Goal: Task Accomplishment & Management: Complete application form

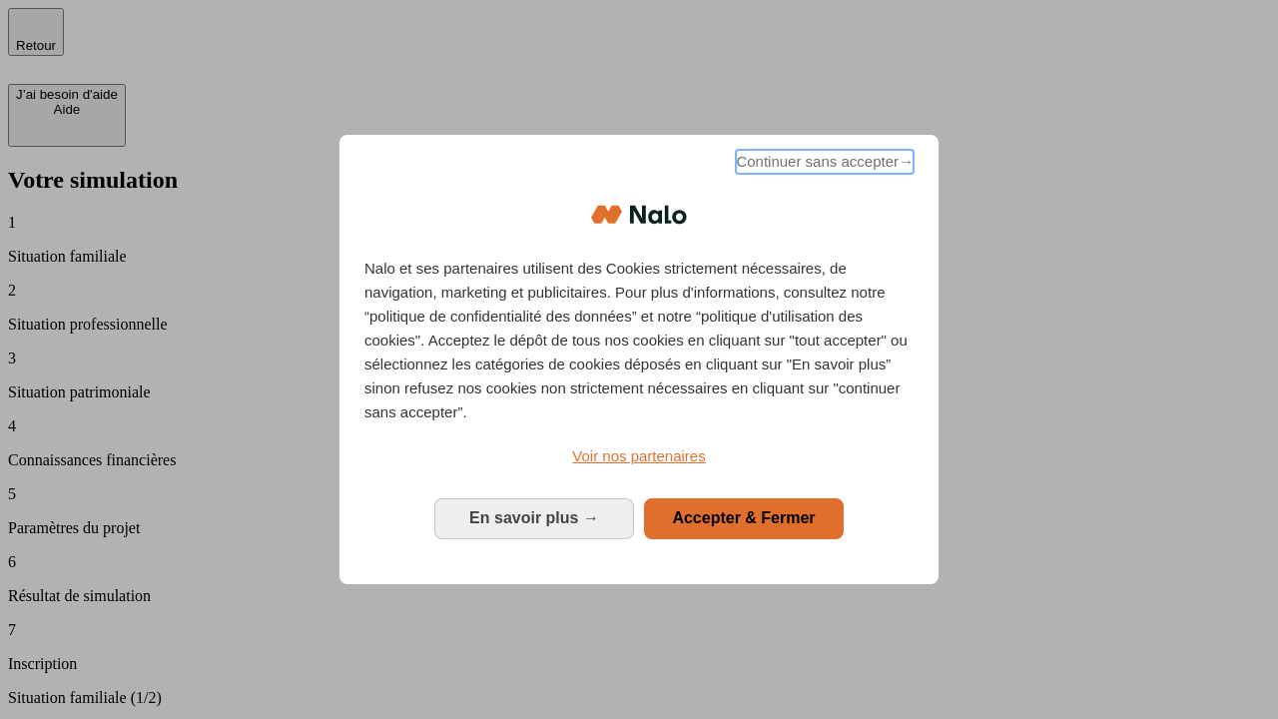
click at [823, 165] on span "Continuer sans accepter →" at bounding box center [825, 162] width 178 height 24
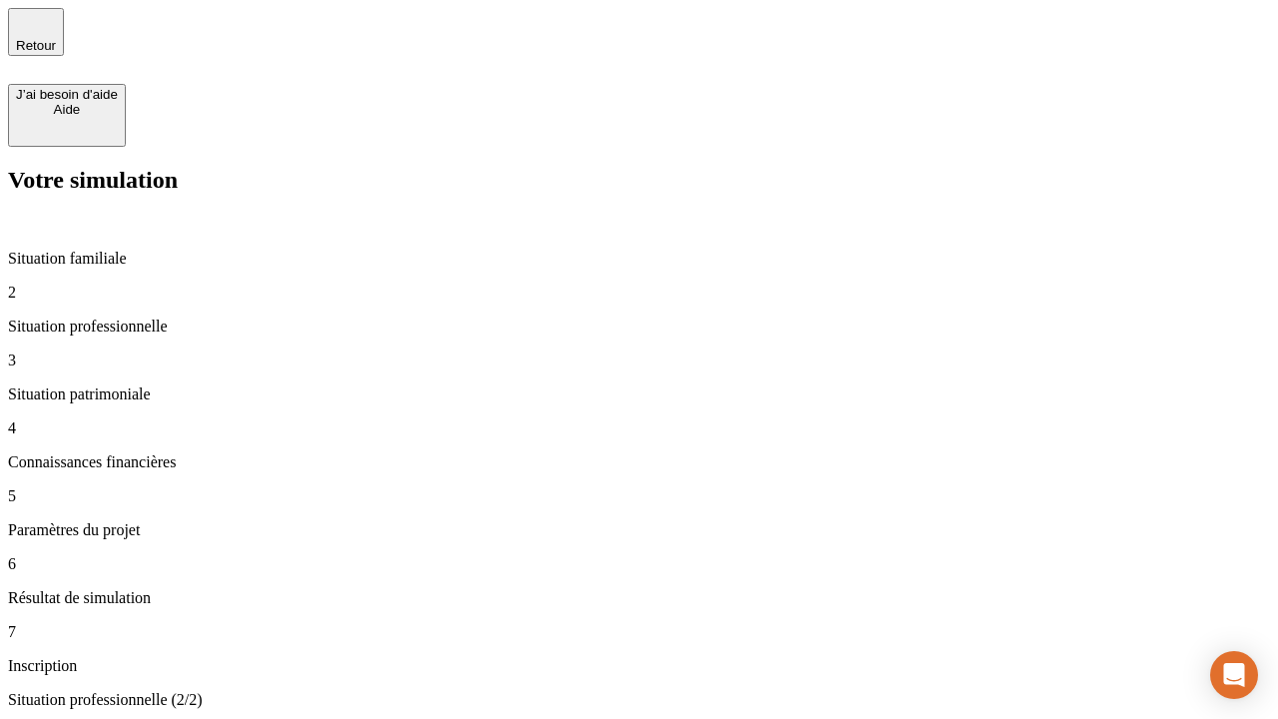
type input "70 000"
type input "1 000"
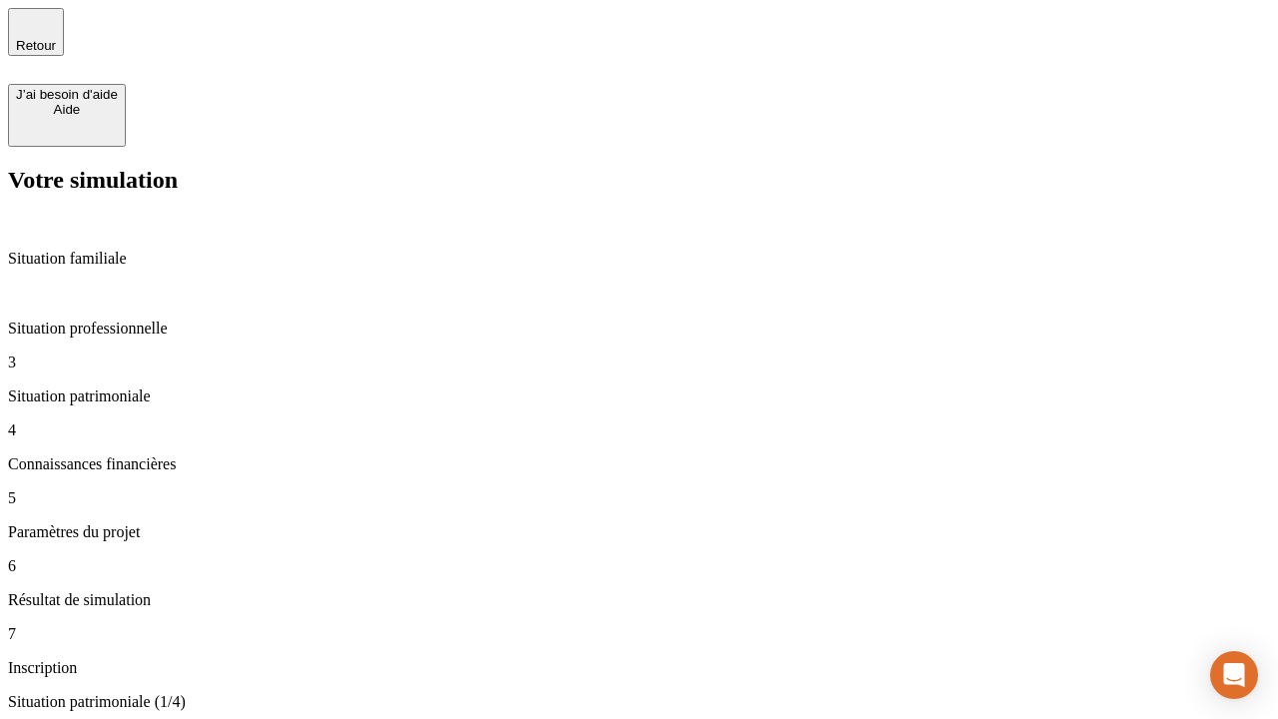
type input "800"
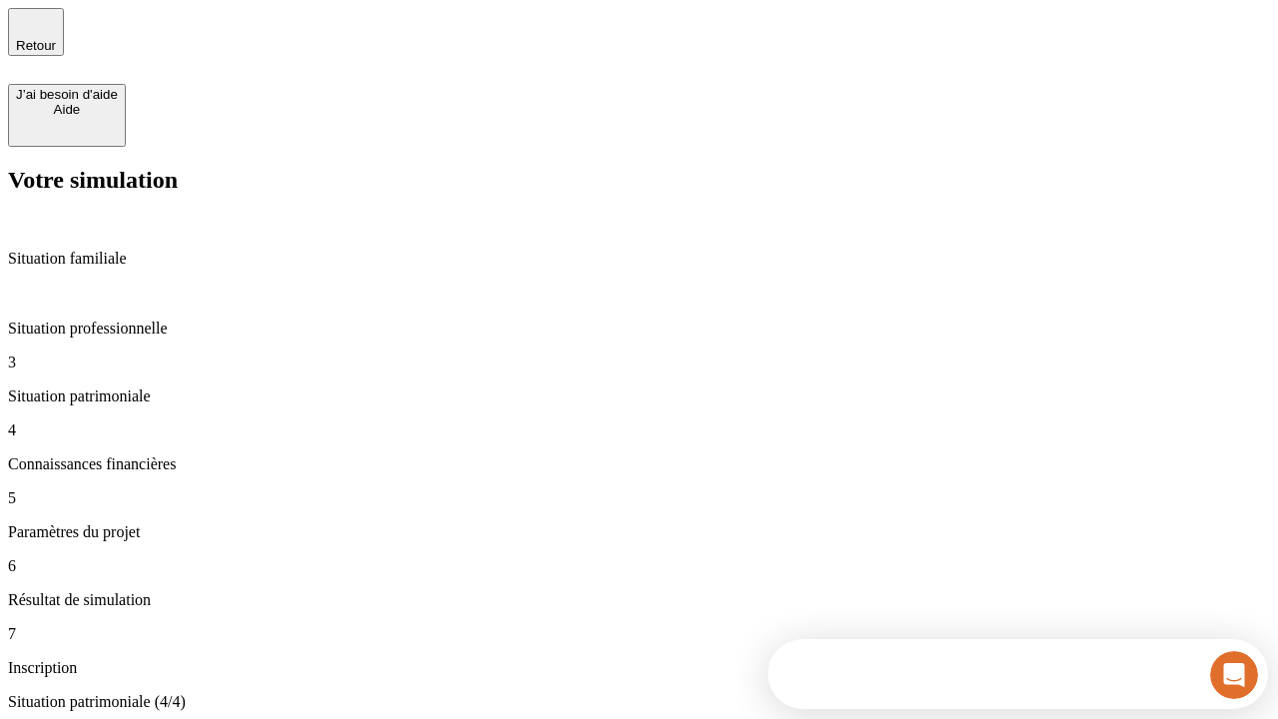
type input "6"
type input "400"
type input "3"
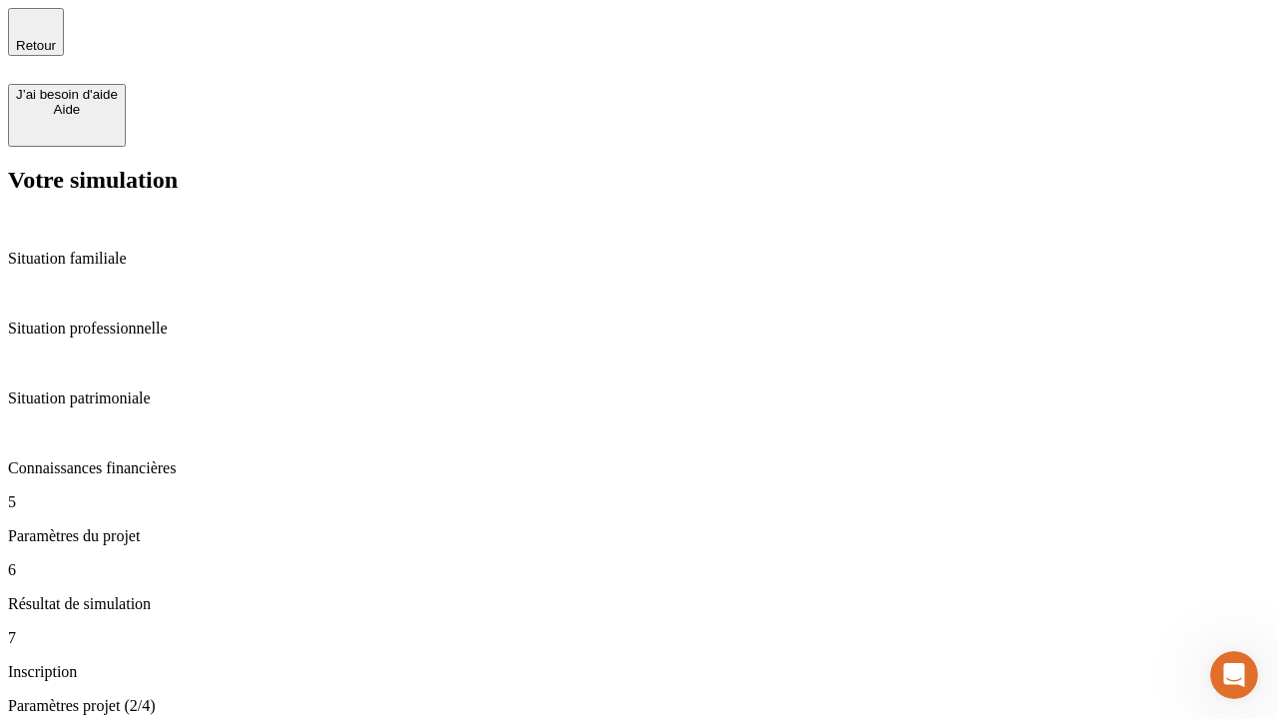
type input "35"
type input "500"
type input "640"
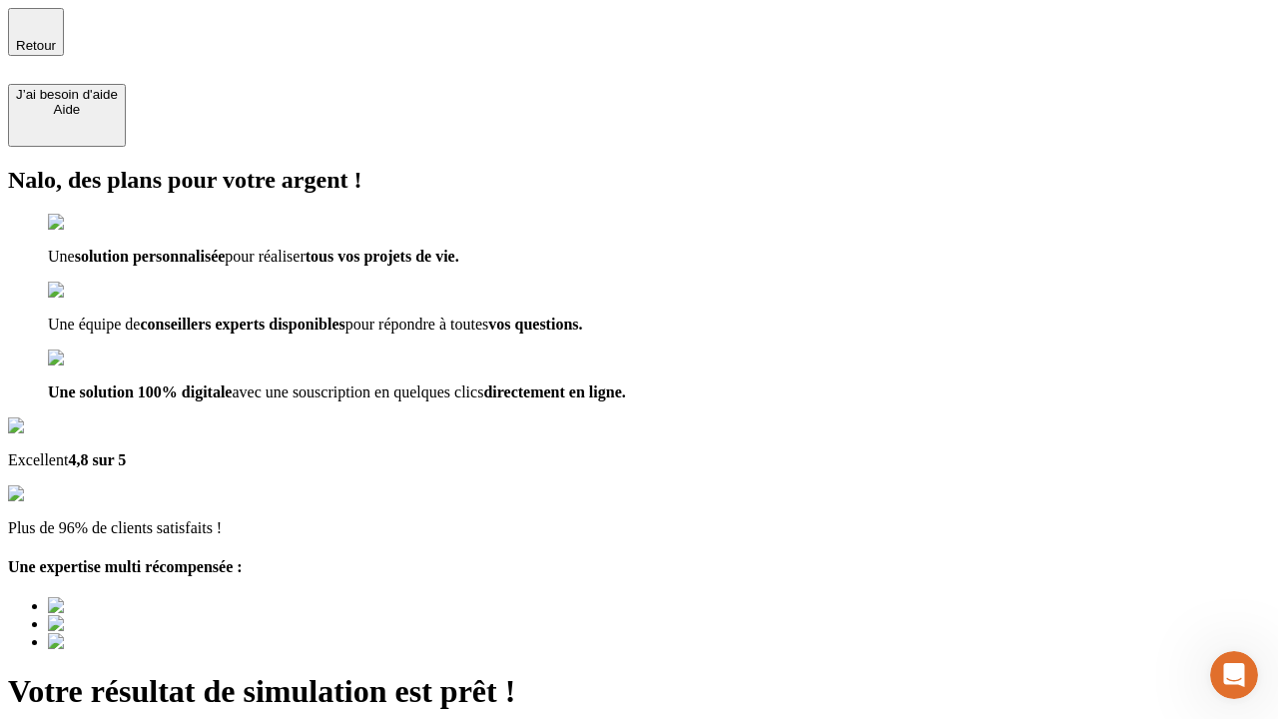
type input "[EMAIL_ADDRESS][DOMAIN_NAME]"
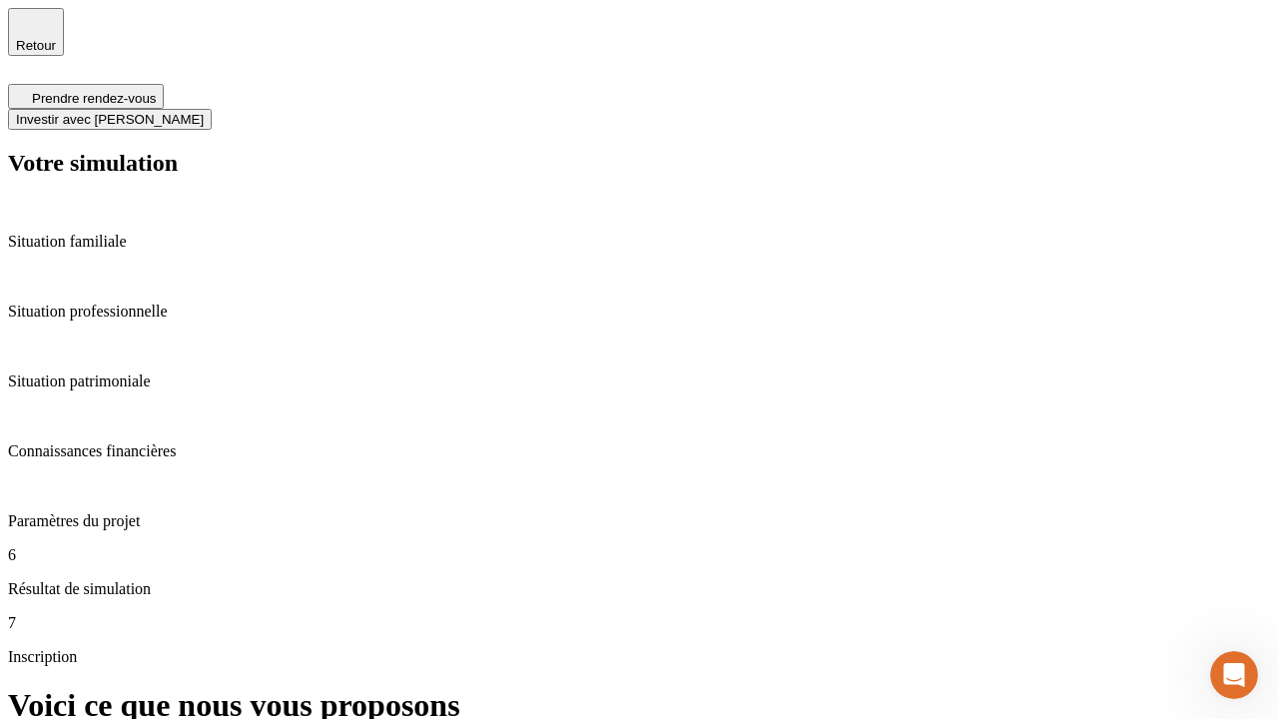
click at [204, 112] on span "Investir avec [PERSON_NAME]" at bounding box center [110, 119] width 188 height 15
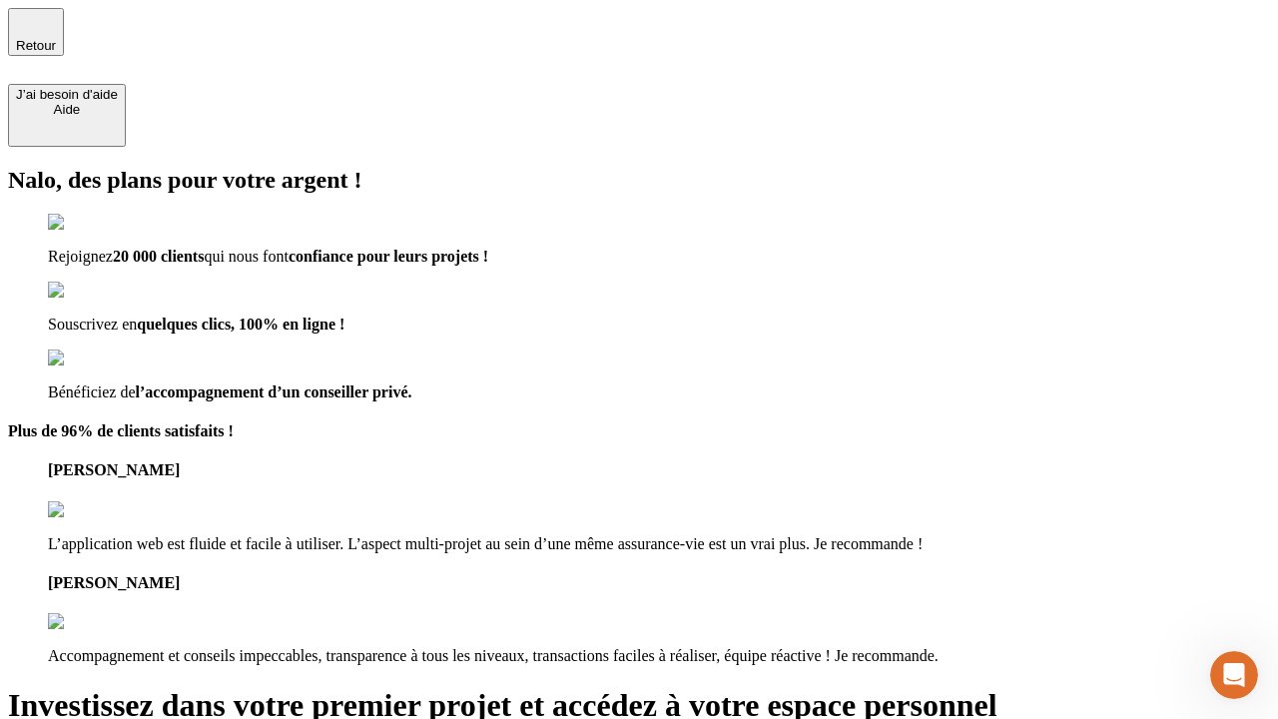
type input "[EMAIL_ADDRESS][DOMAIN_NAME]"
